Goal: Information Seeking & Learning: Learn about a topic

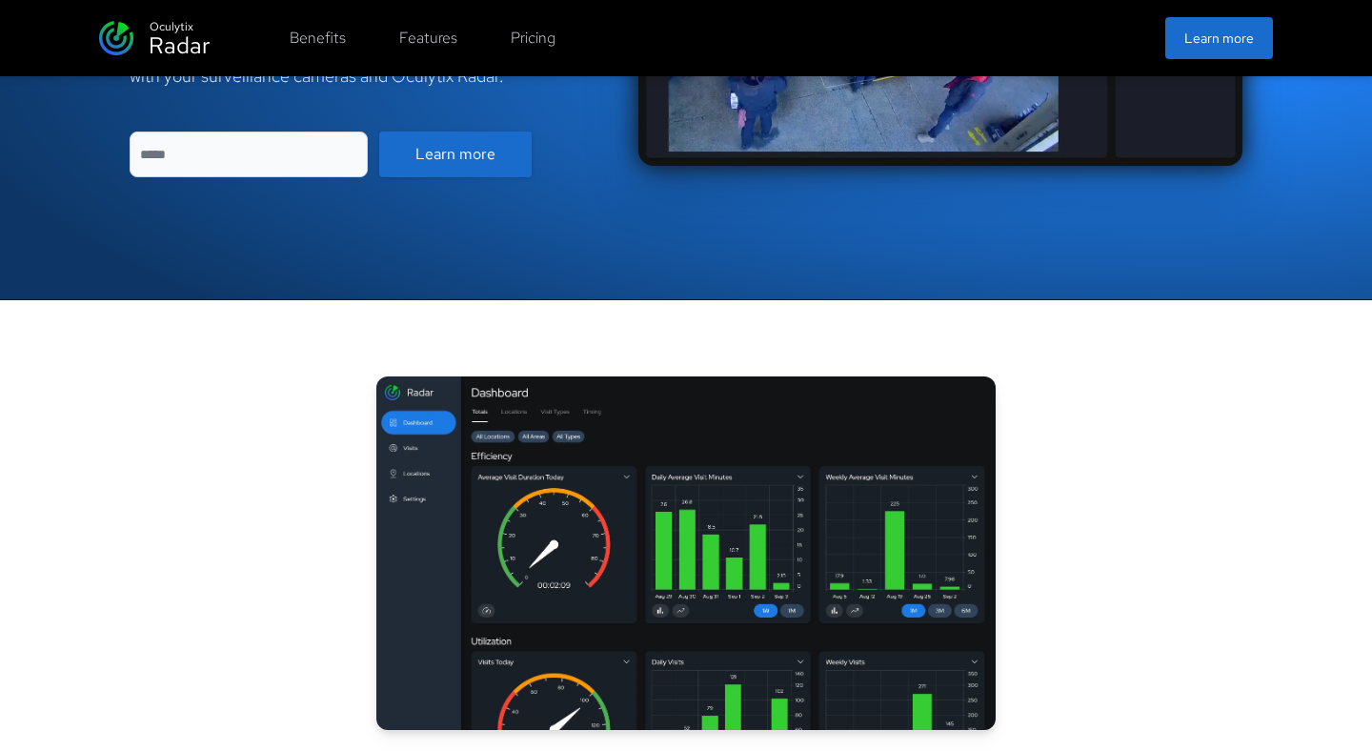
scroll to position [578, 0]
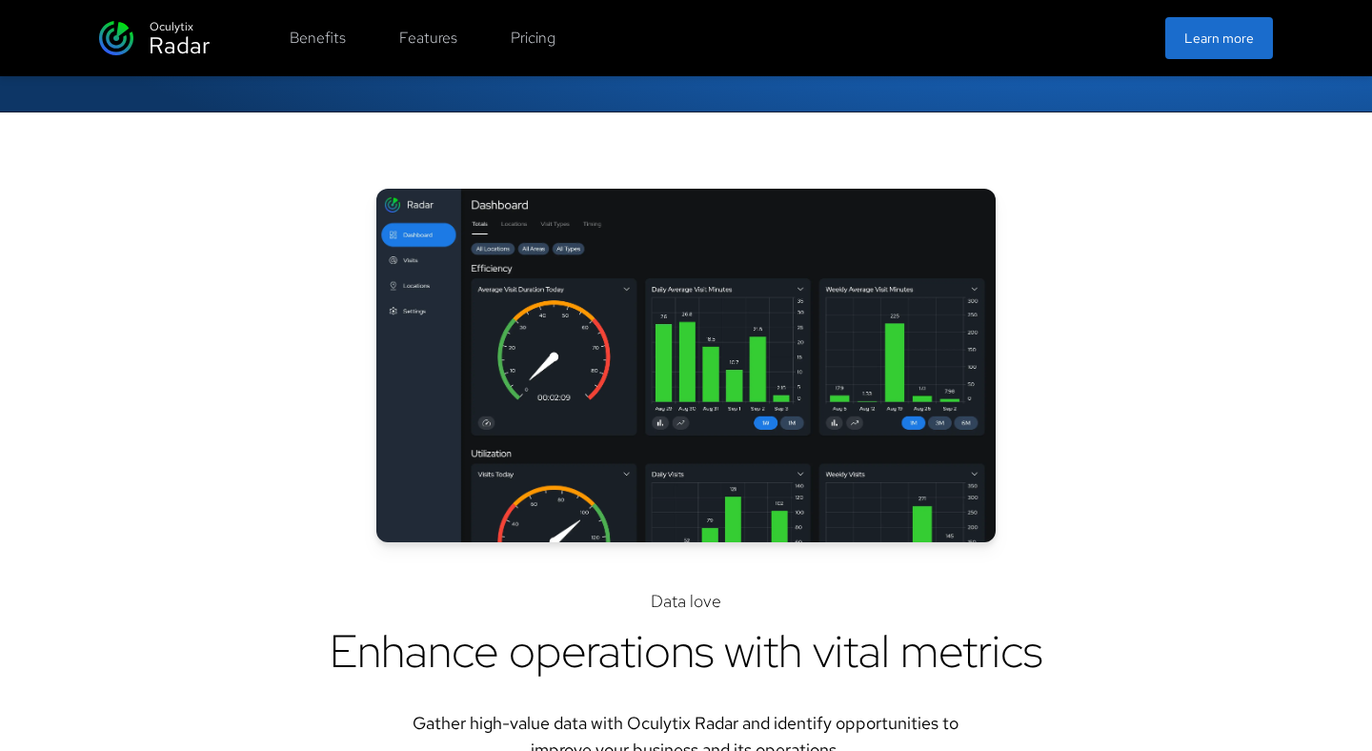
click at [320, 406] on div "Data love Enhance operations with vital metrics Gather high-value data with Ocu…" at bounding box center [685, 476] width 975 height 574
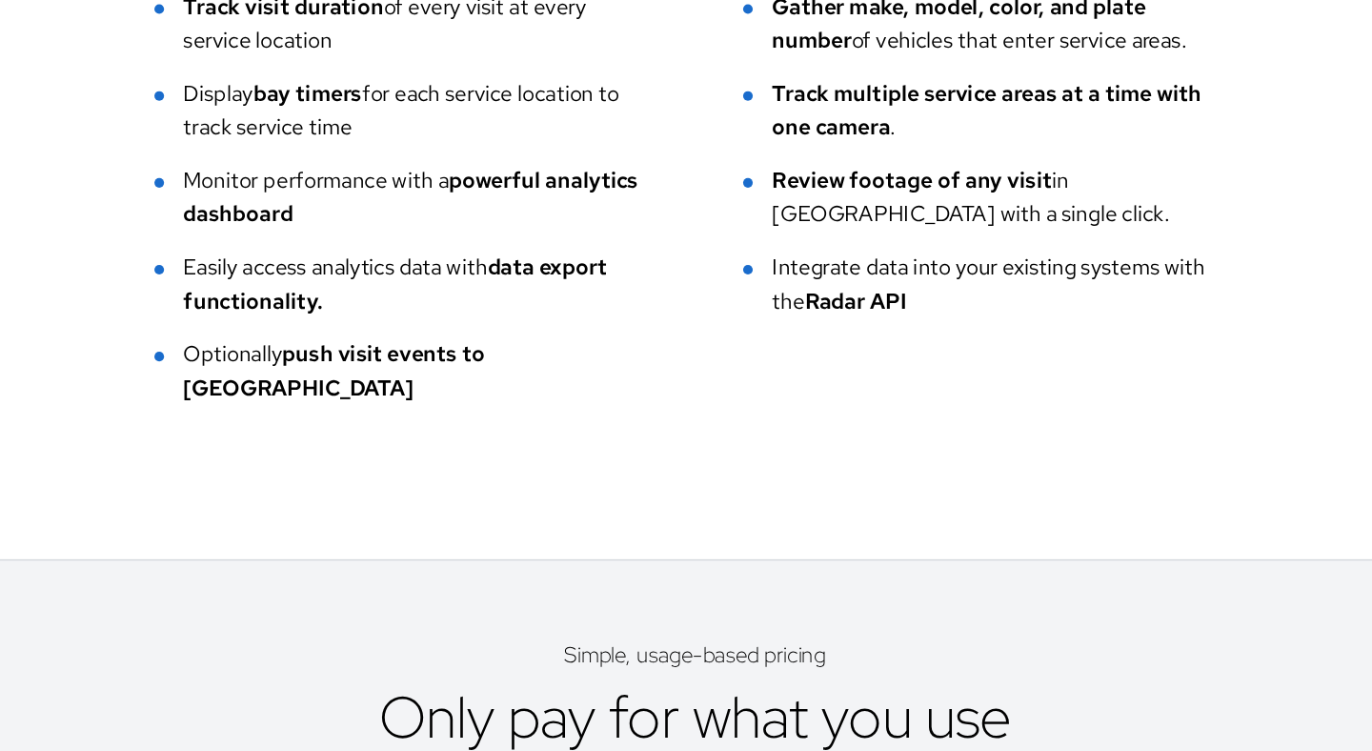
scroll to position [4490, 0]
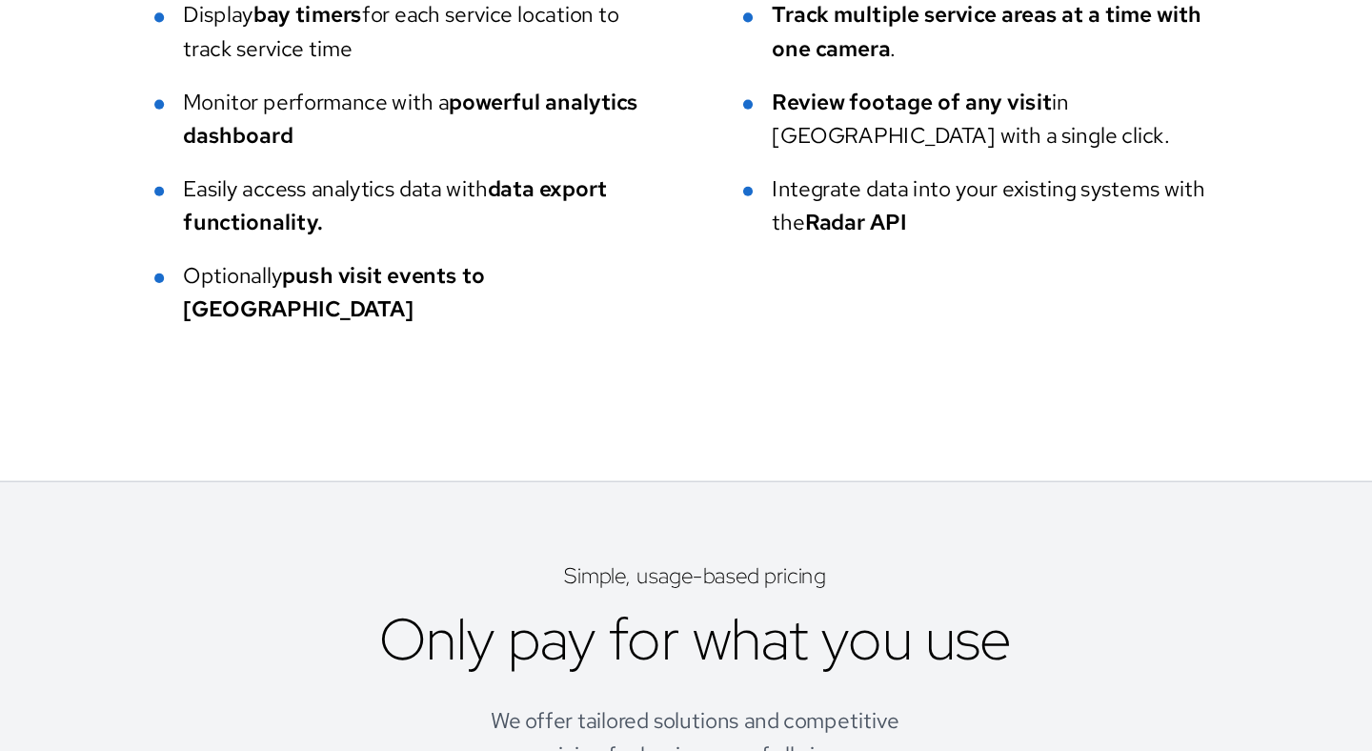
click at [596, 168] on div "Display bay timers for each service location to track service time" at bounding box center [465, 182] width 366 height 53
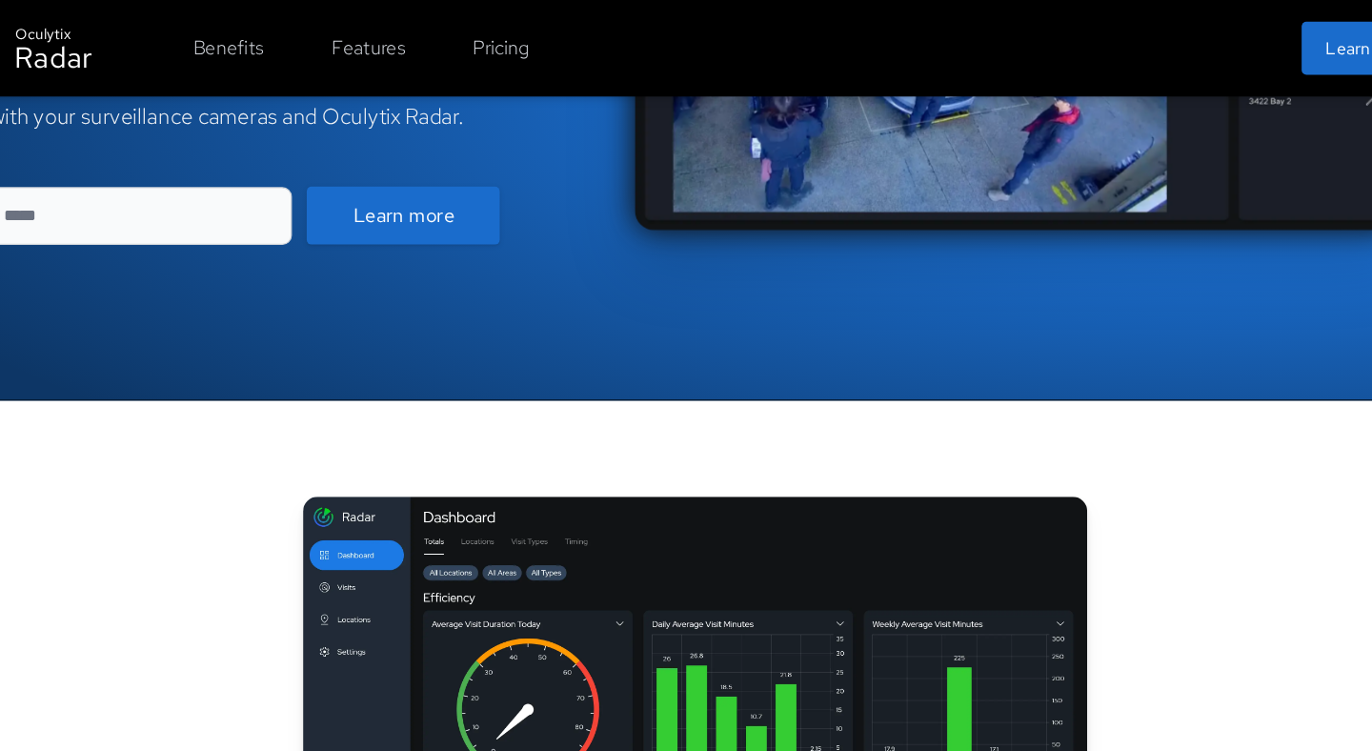
scroll to position [298, 0]
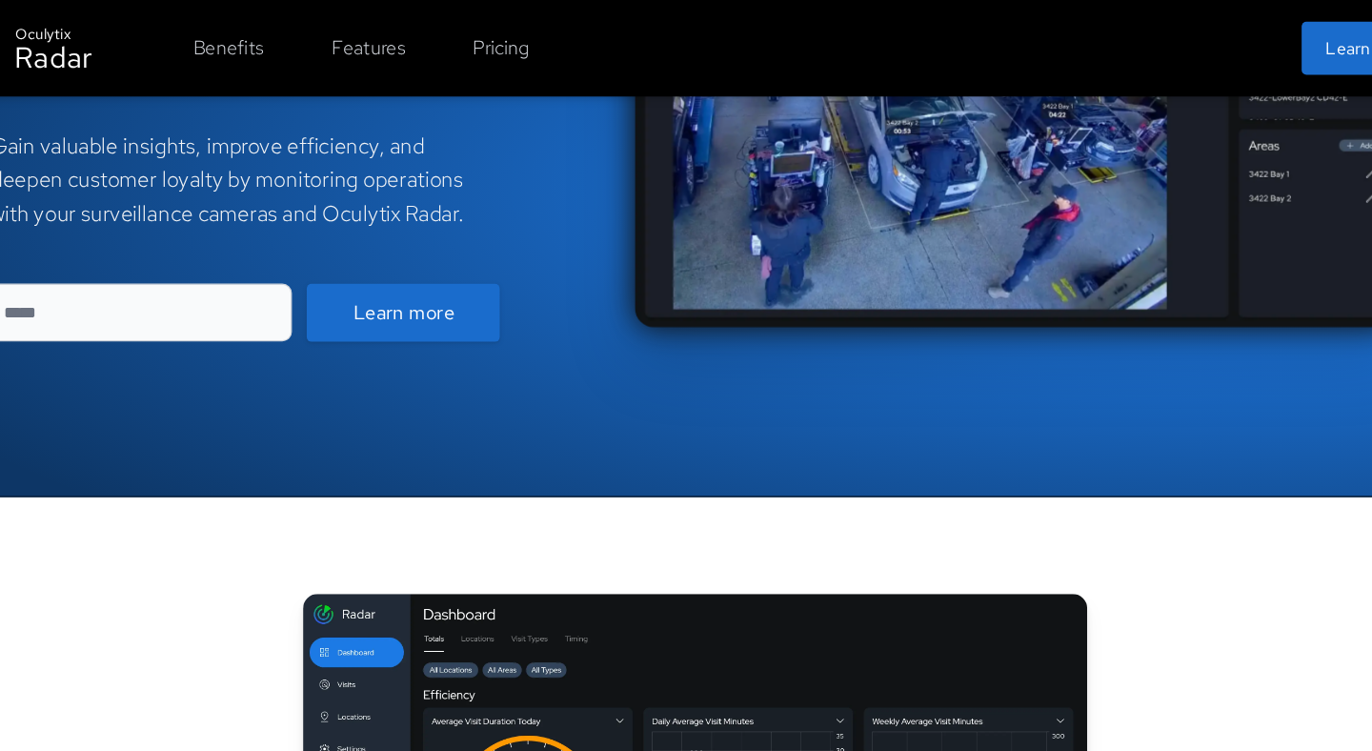
click at [198, 30] on div "Radar" at bounding box center [179, 45] width 61 height 30
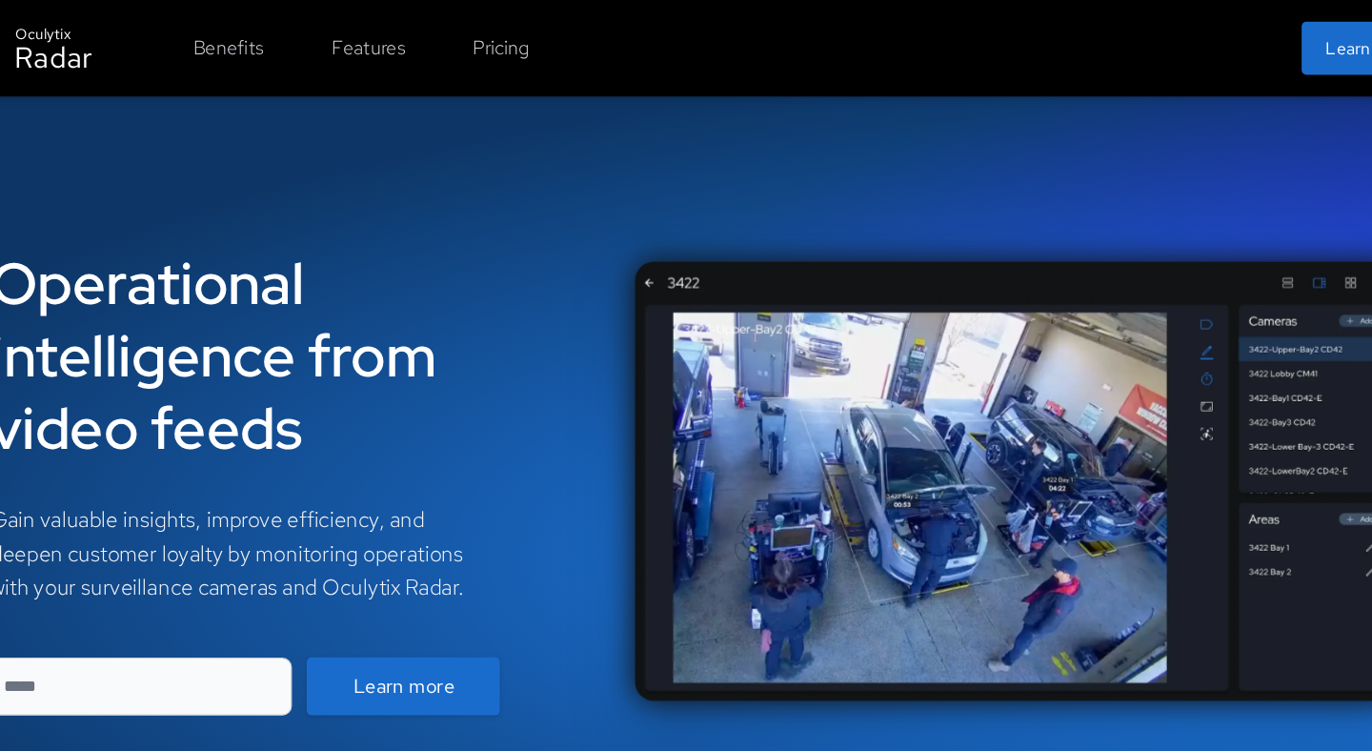
scroll to position [0, 0]
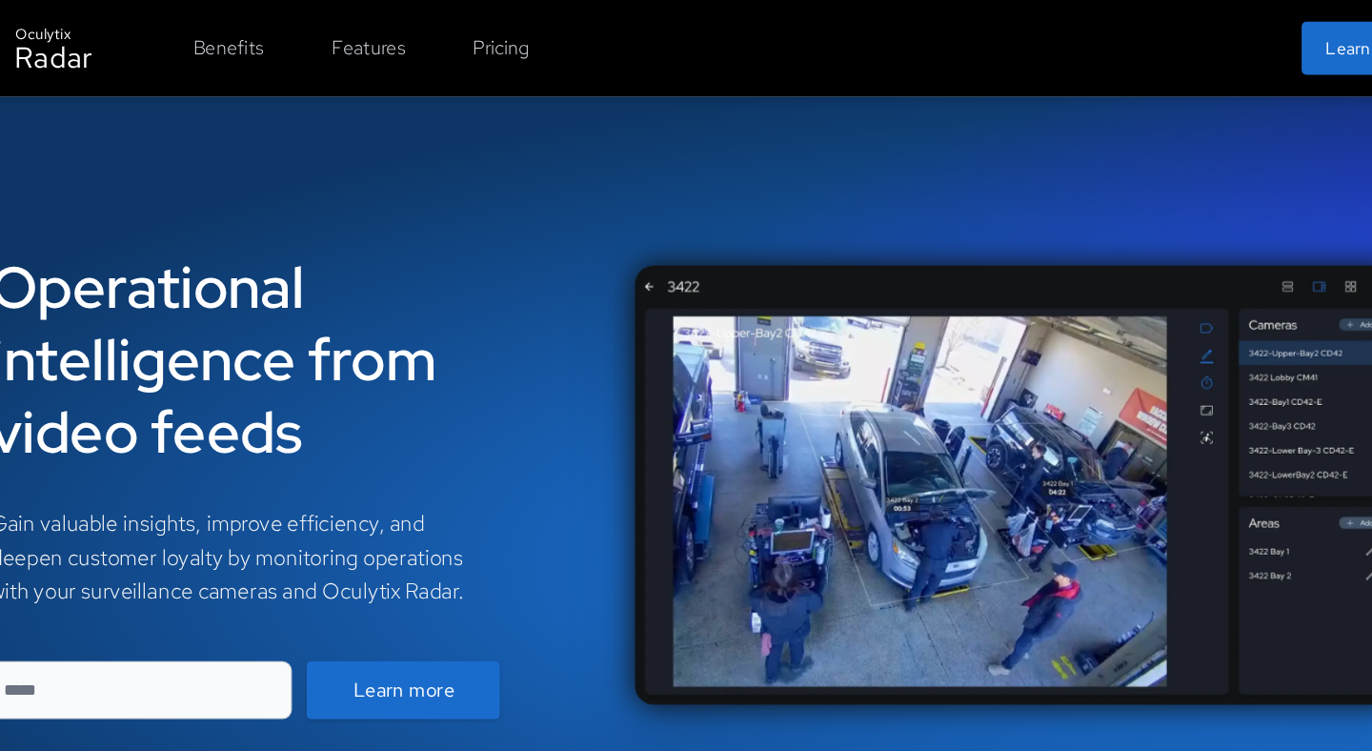
click at [188, 27] on div "Oculytix" at bounding box center [172, 26] width 44 height 17
click at [323, 89] on div "Operational intelligence from video feeds Gain valuable insights, improve effic…" at bounding box center [686, 383] width 1372 height 614
click at [317, 48] on button "Benefits" at bounding box center [317, 38] width 79 height 38
click at [524, 39] on button "Pricing" at bounding box center [533, 38] width 68 height 38
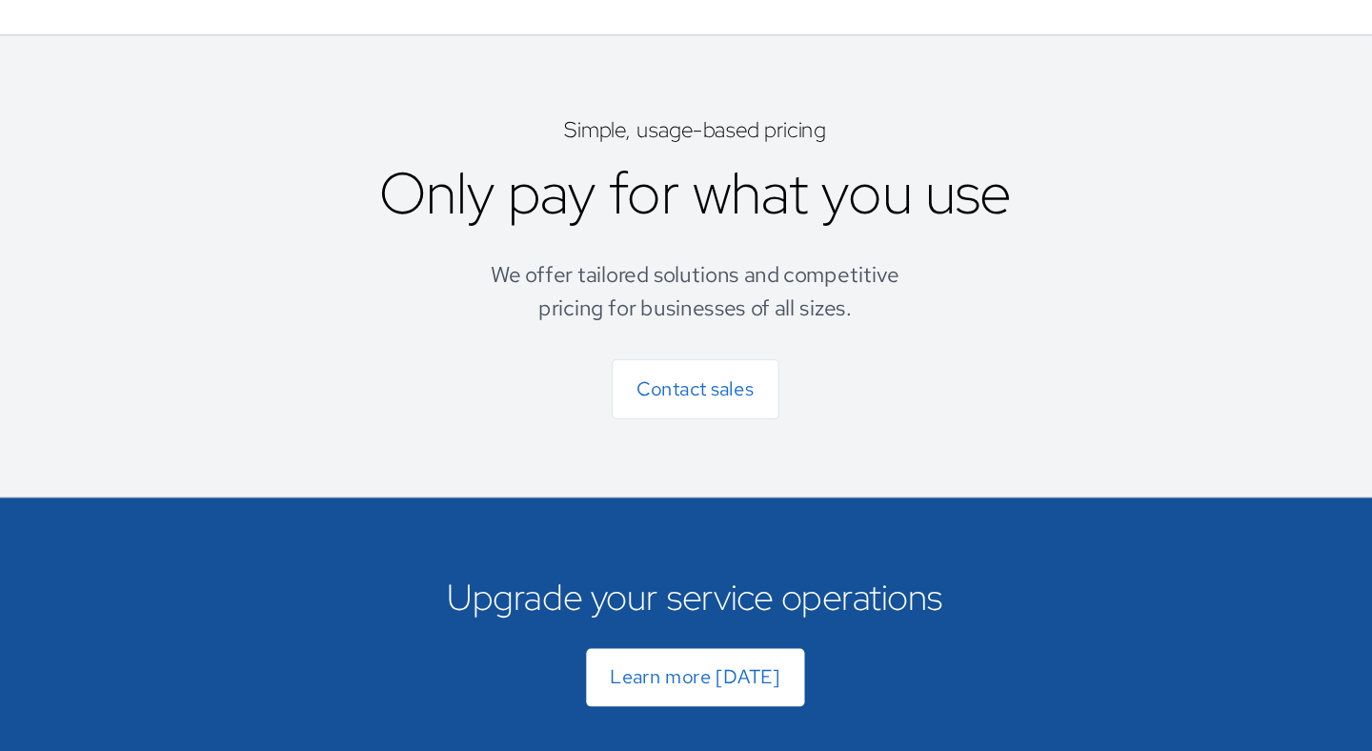
scroll to position [4917, 0]
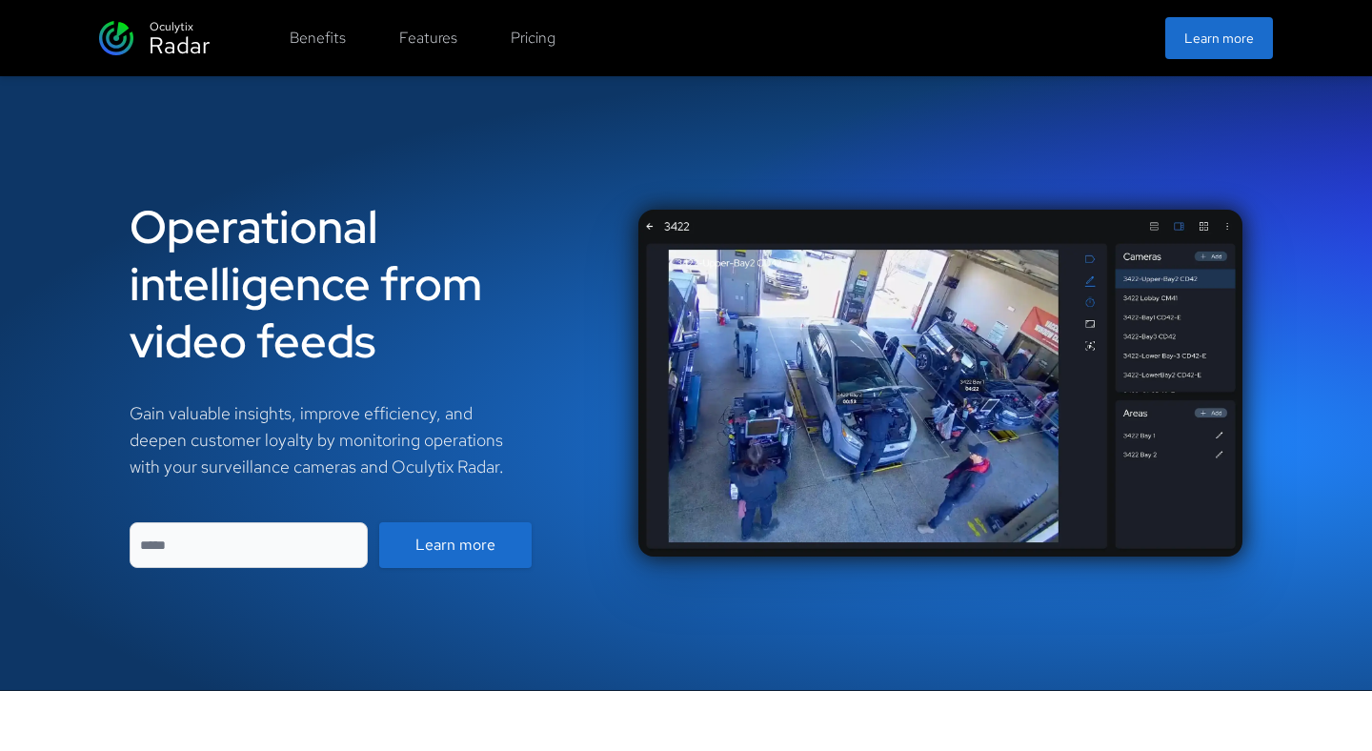
click at [1210, 43] on button "Learn more" at bounding box center [1219, 38] width 108 height 42
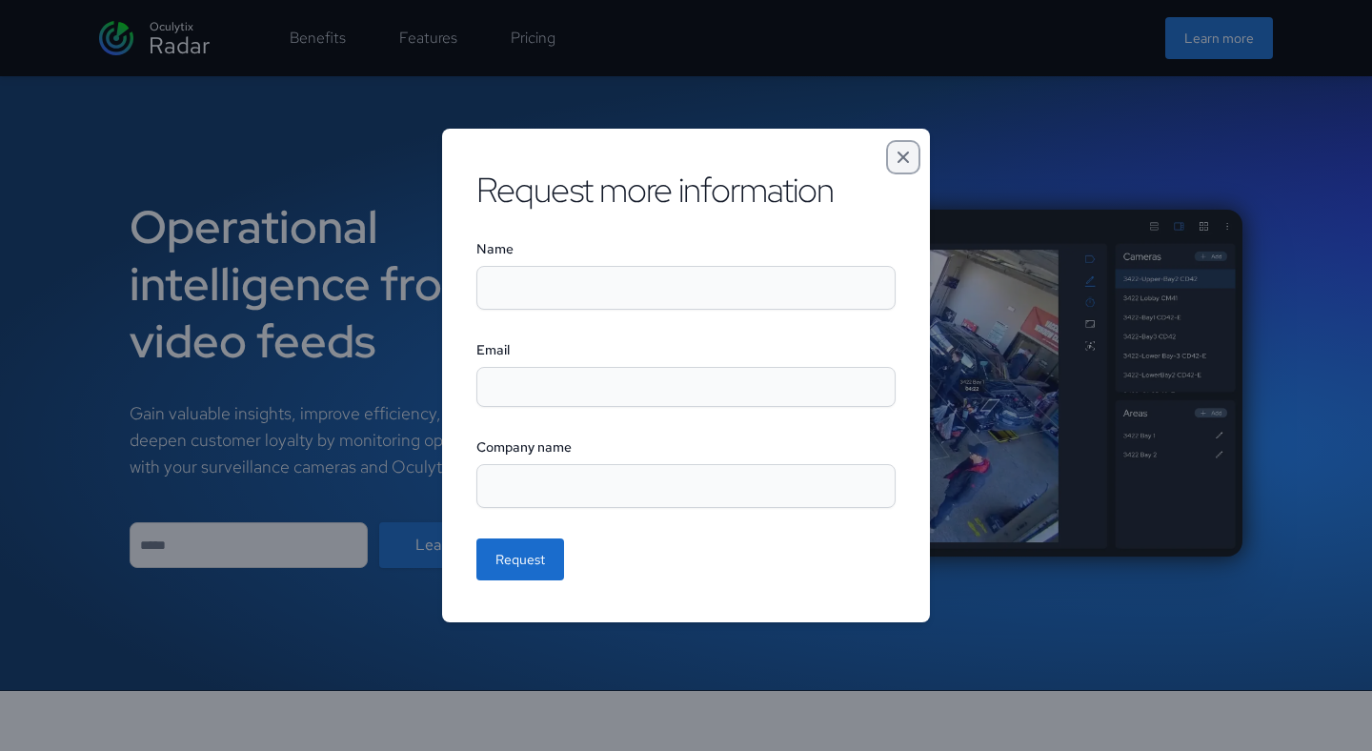
click at [901, 160] on icon "Close modal" at bounding box center [903, 157] width 19 height 19
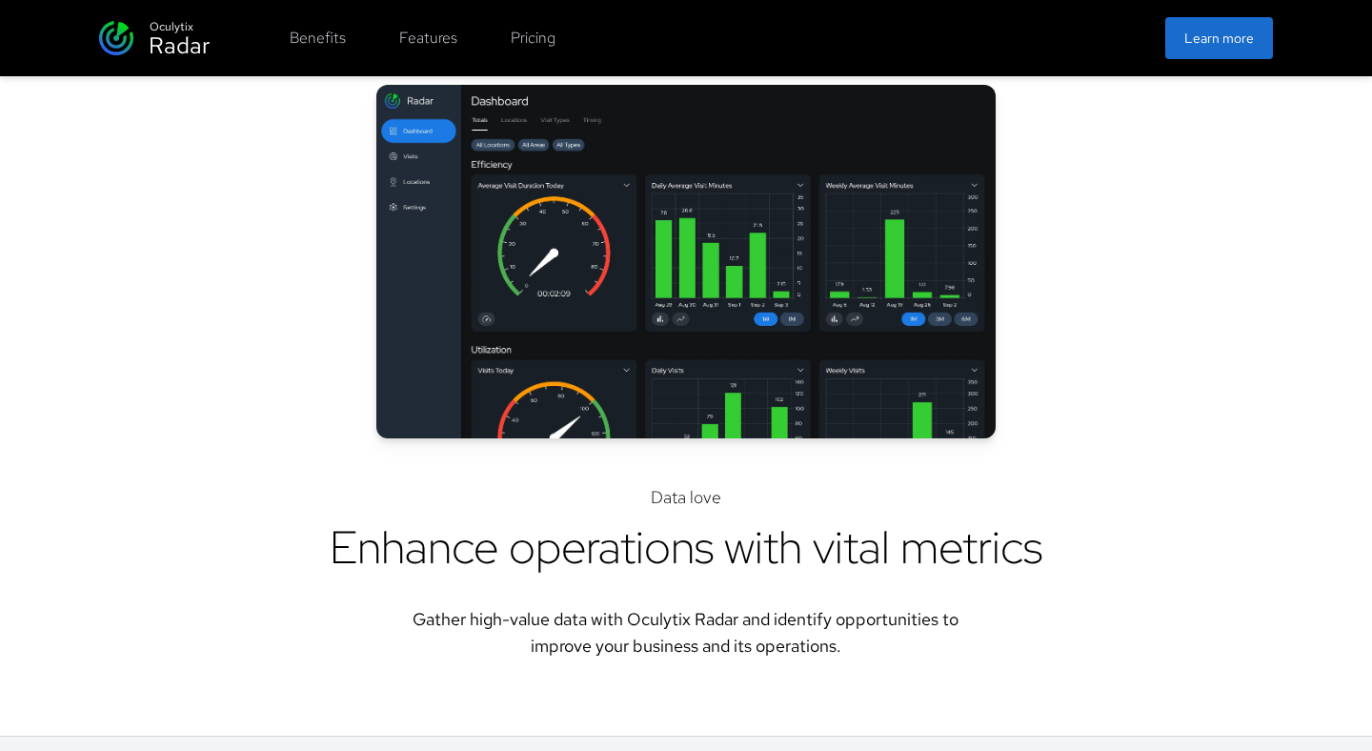
scroll to position [974, 0]
